Goal: Find specific fact: Find specific fact

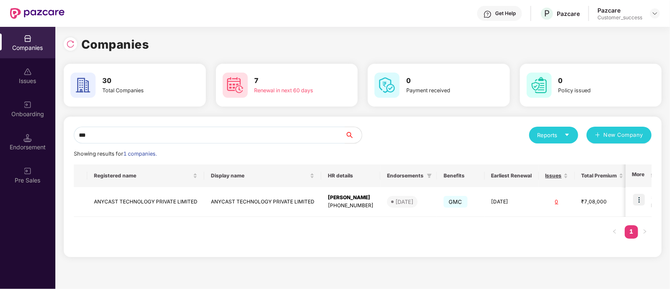
type input "***"
click at [640, 202] on img at bounding box center [639, 200] width 12 height 12
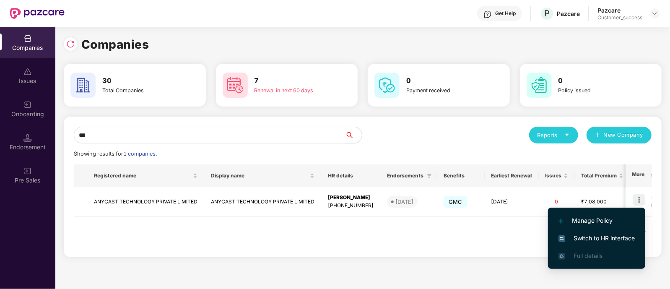
click at [589, 236] on span "Switch to HR interface" at bounding box center [596, 237] width 76 height 9
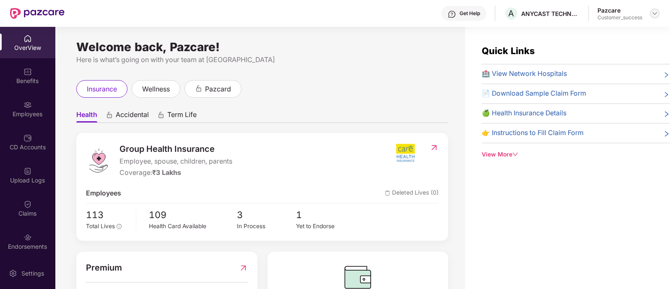
click at [650, 11] on div at bounding box center [655, 13] width 10 height 10
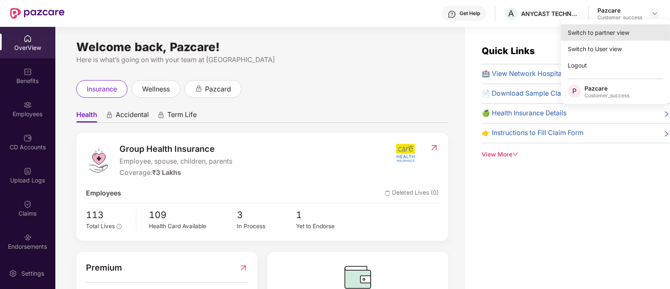
click at [609, 33] on div "Switch to partner view" at bounding box center [615, 32] width 109 height 16
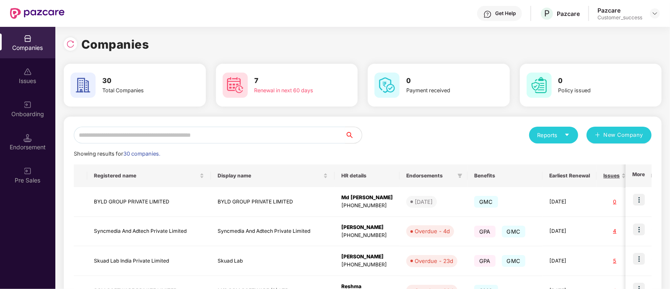
click at [223, 135] on input "text" at bounding box center [209, 135] width 271 height 17
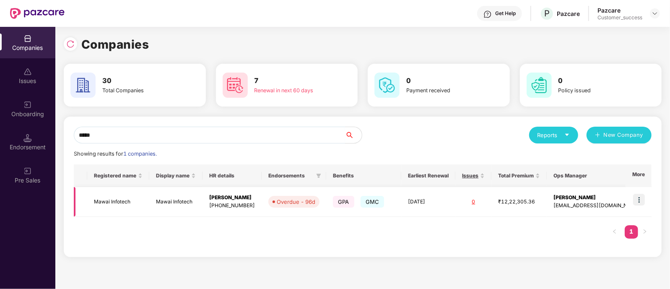
scroll to position [0, 0]
type input "*****"
click at [637, 200] on img at bounding box center [639, 200] width 12 height 12
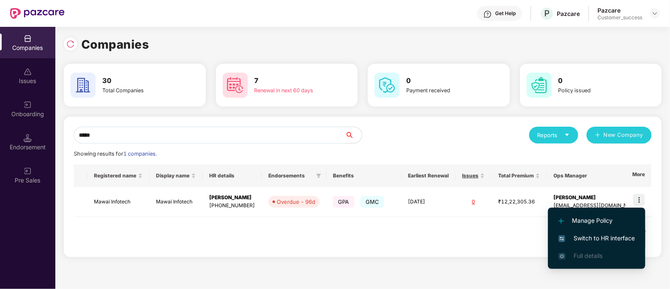
click at [591, 239] on span "Switch to HR interface" at bounding box center [596, 237] width 76 height 9
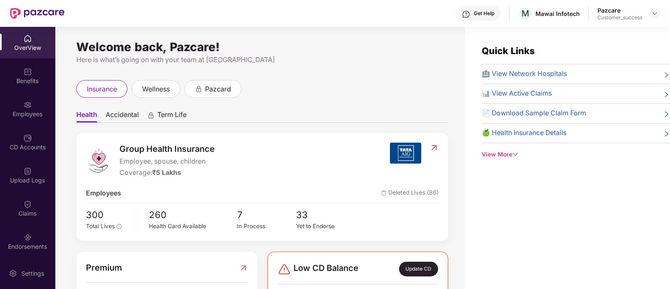
click at [26, 114] on div "Employees" at bounding box center [27, 114] width 55 height 8
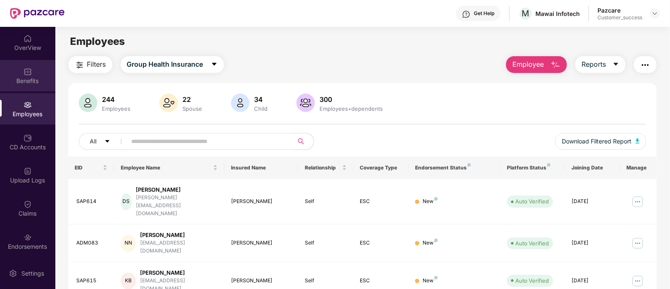
click at [27, 83] on div "Benefits" at bounding box center [27, 81] width 55 height 8
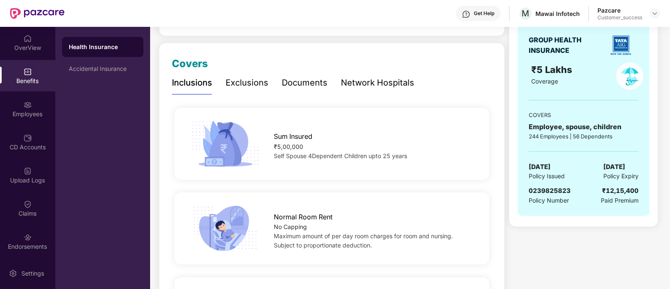
scroll to position [94, 0]
click at [532, 190] on span "0239825823" at bounding box center [550, 190] width 42 height 8
copy span "0239825823"
